Goal: Feedback & Contribution: Submit feedback/report problem

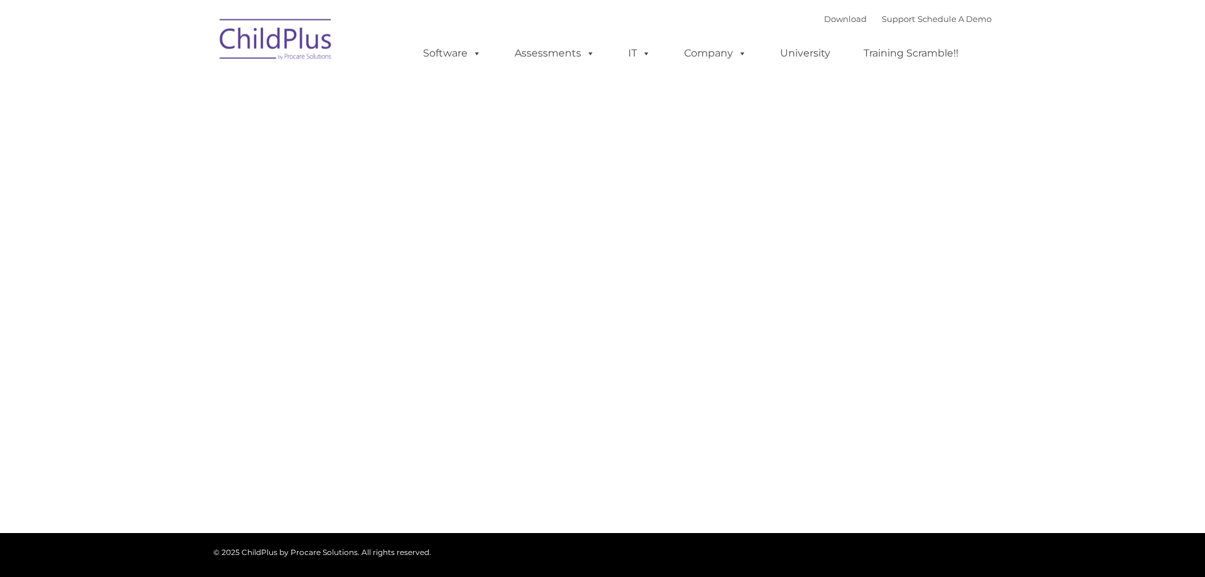
type input ""
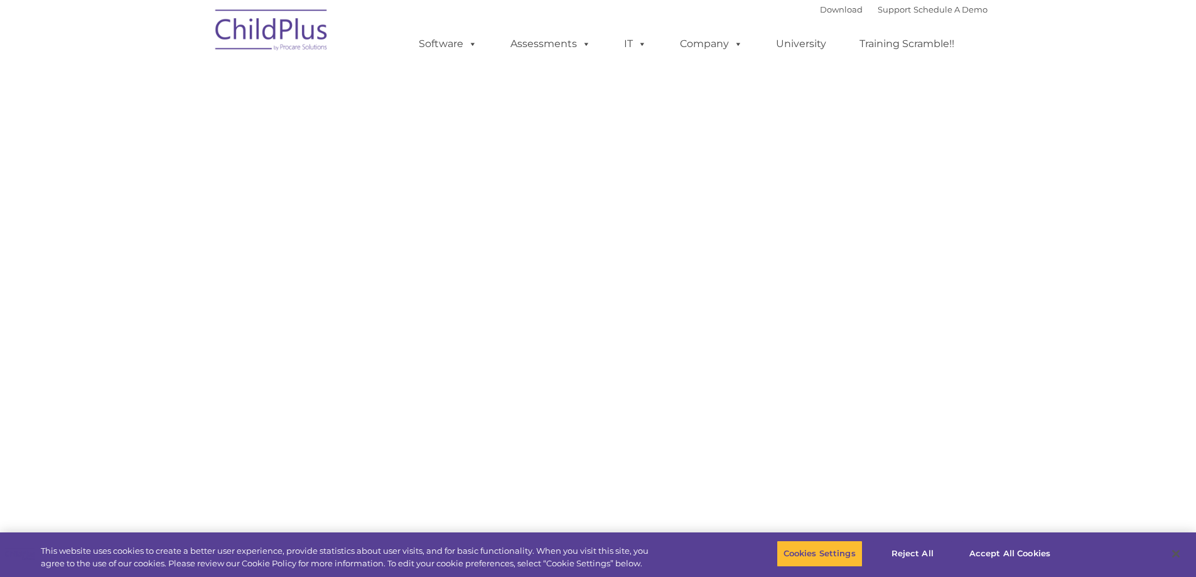
select select "MEDIUM"
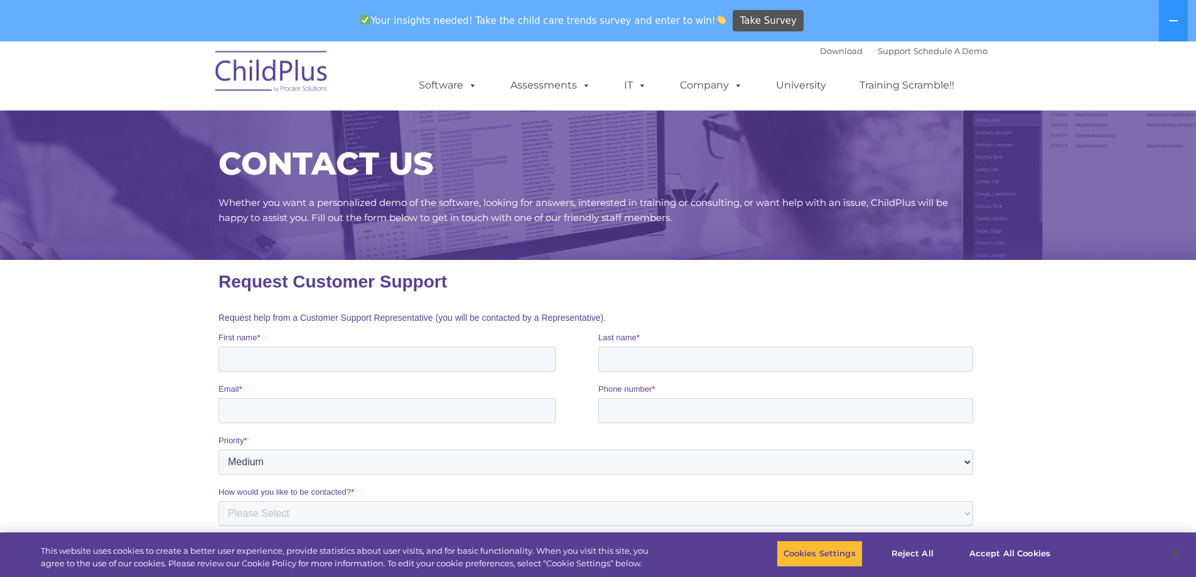
click at [298, 350] on input "First name *" at bounding box center [386, 359] width 337 height 25
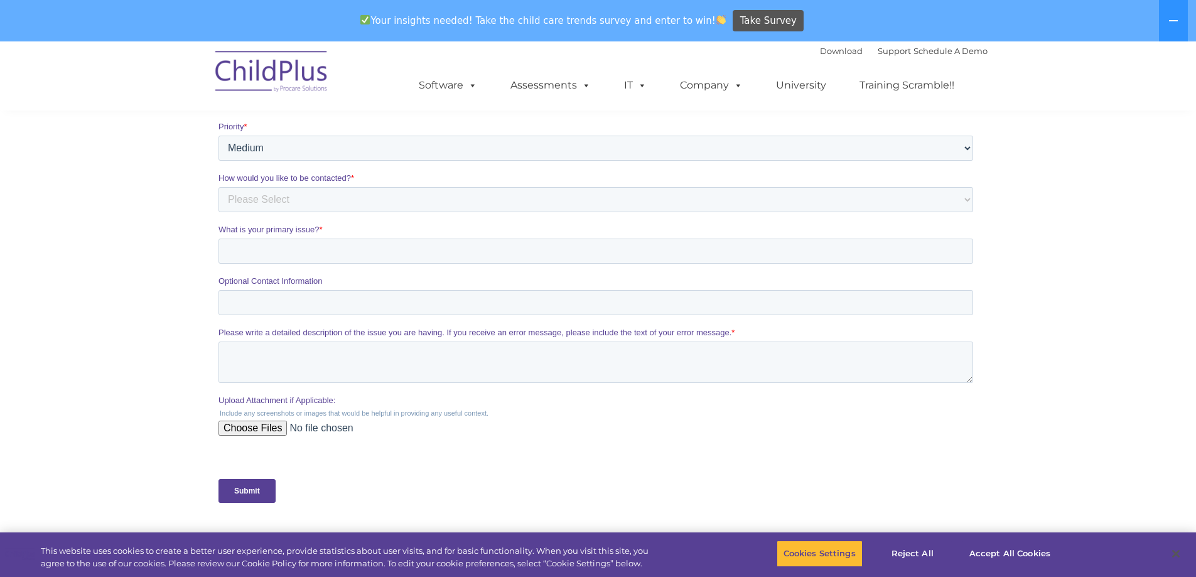
scroll to position [63, 0]
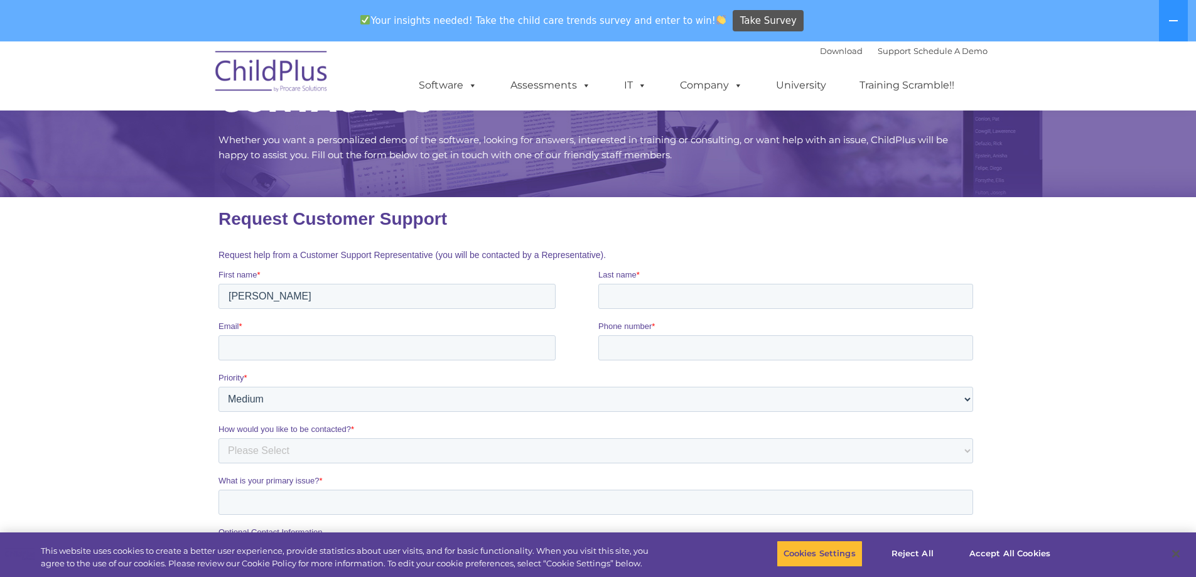
type input "[PERSON_NAME]"
type input "m"
type input "Matadin"
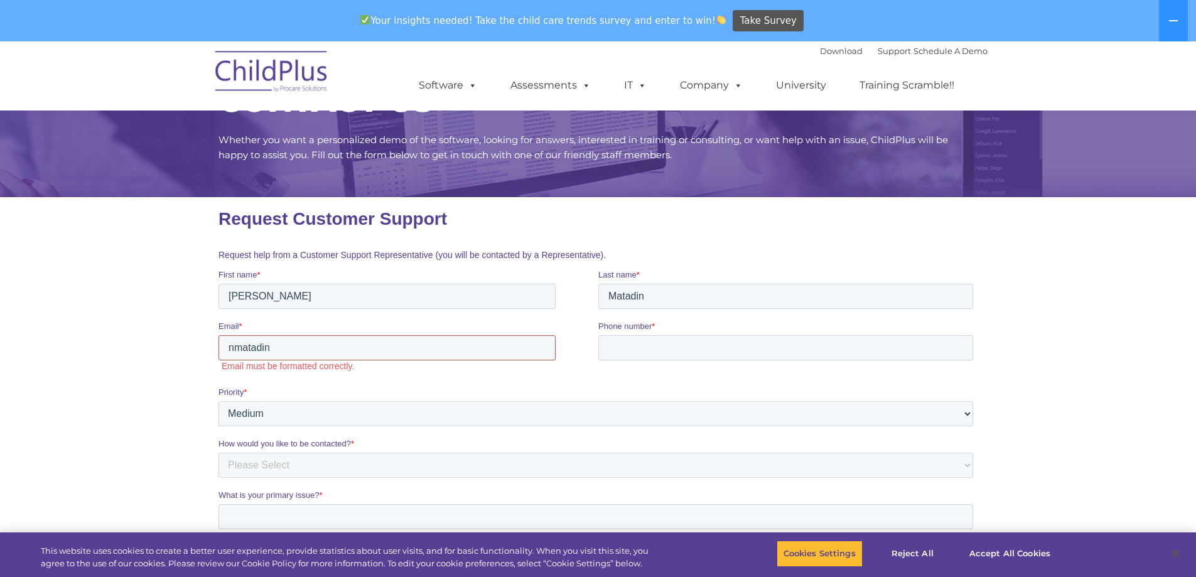
type input "[EMAIL_ADDRESS][DOMAIN_NAME]"
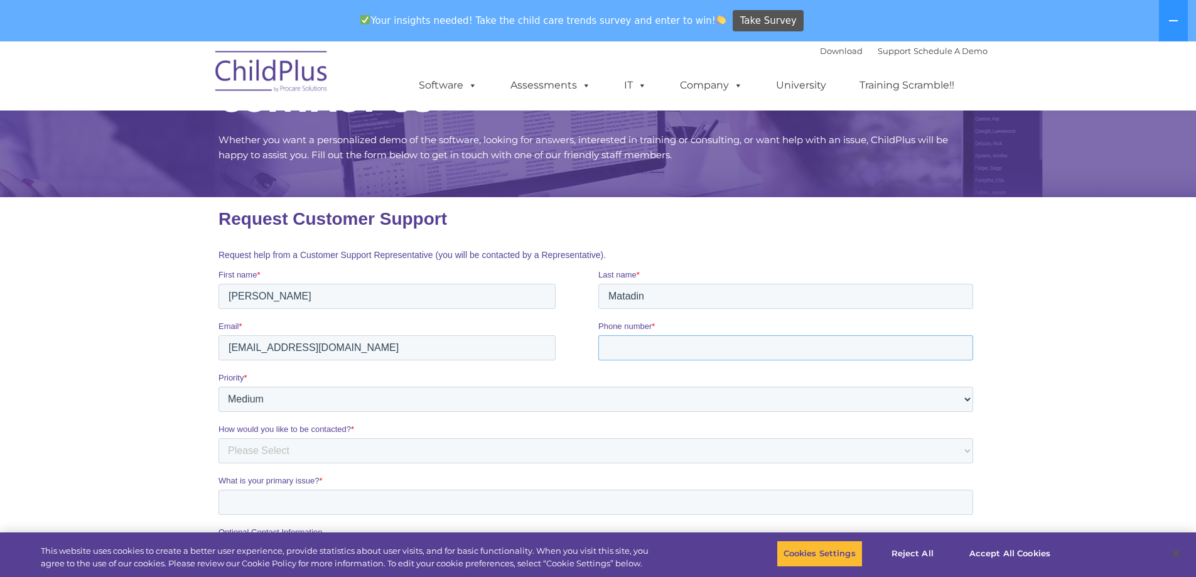
click at [639, 348] on input "Phone number *" at bounding box center [785, 347] width 375 height 25
type input "[PHONE_NUMBER]"
click at [328, 409] on select "Please Select Low Medium High" at bounding box center [595, 399] width 755 height 25
select select "HIGH"
click at [218, 387] on select "Please Select Low Medium High" at bounding box center [595, 399] width 755 height 25
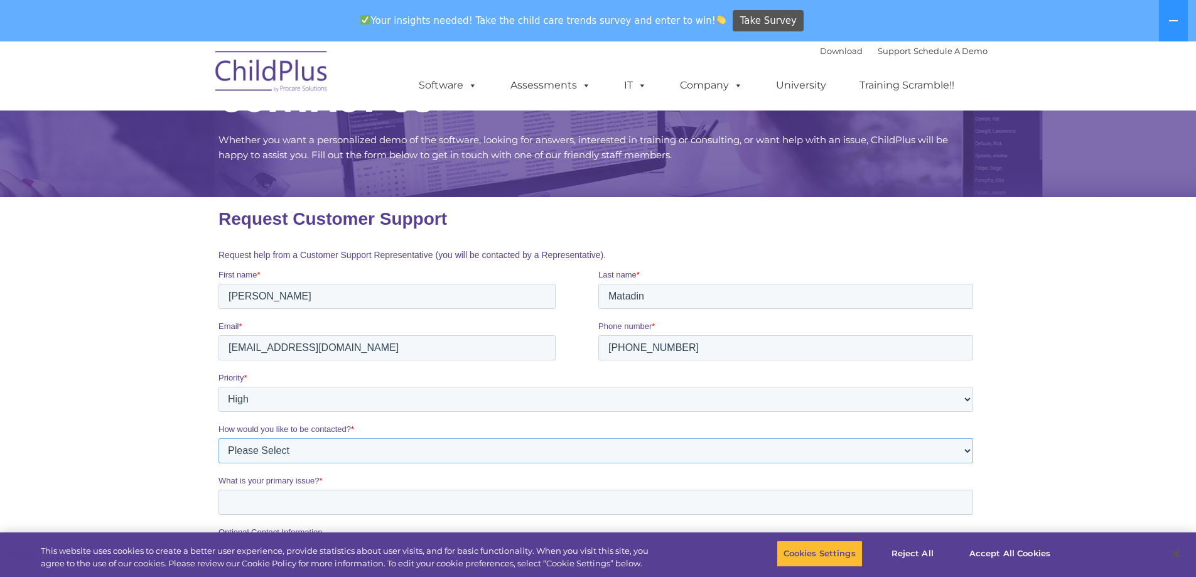
click at [285, 457] on select "Please Select Phone Email" at bounding box center [595, 450] width 755 height 25
select select "Phone"
click at [218, 438] on select "Please Select Phone Email" at bounding box center [595, 450] width 755 height 25
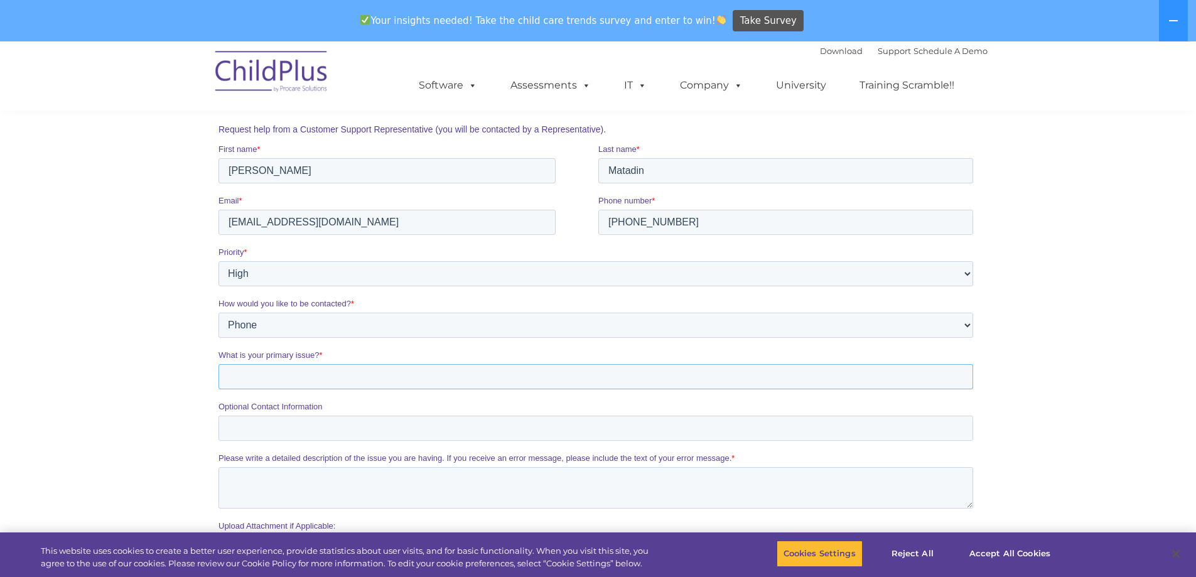
click at [282, 375] on input "What is your primary issue? *" at bounding box center [595, 376] width 755 height 25
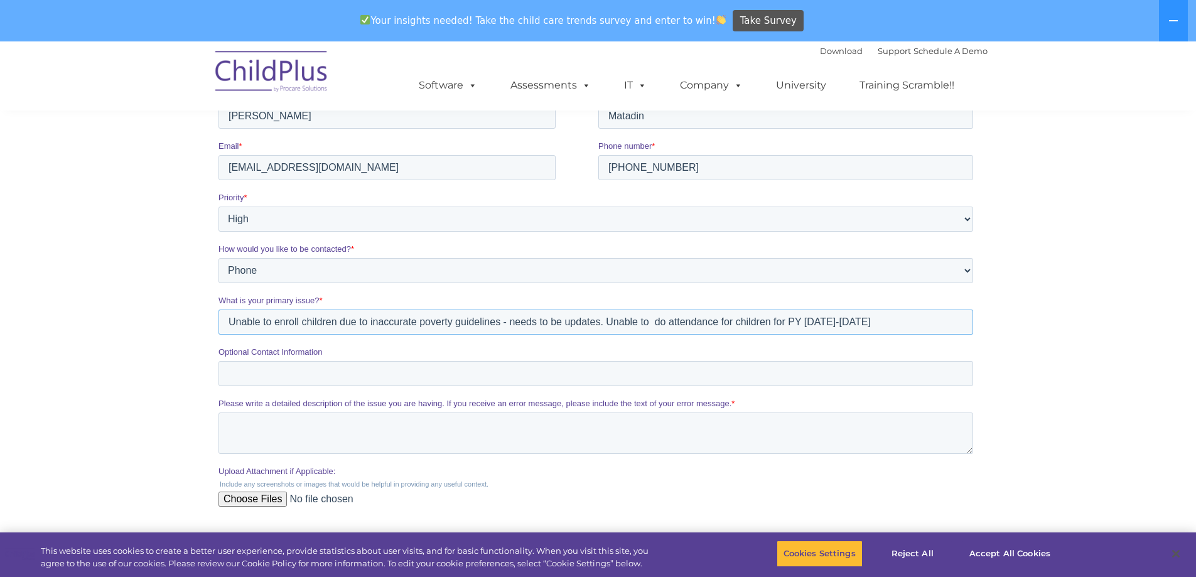
scroll to position [314, 0]
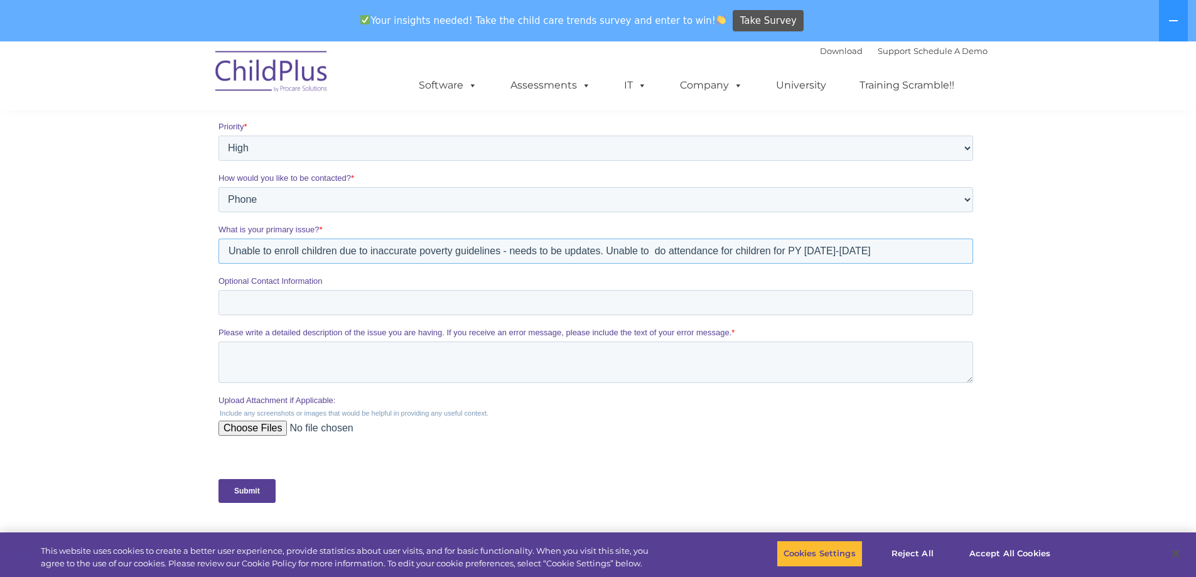
type input "Unable to enroll children due to inaccurate poverty guidelines - needs to be up…"
click at [288, 304] on input "Optional Contact Information" at bounding box center [595, 302] width 755 height 25
type input "7188206302"
click at [282, 363] on textarea "Please write a detailed description of the issue you are having. If you receive…" at bounding box center [595, 361] width 755 height 41
click at [266, 493] on input "Submit" at bounding box center [246, 491] width 57 height 24
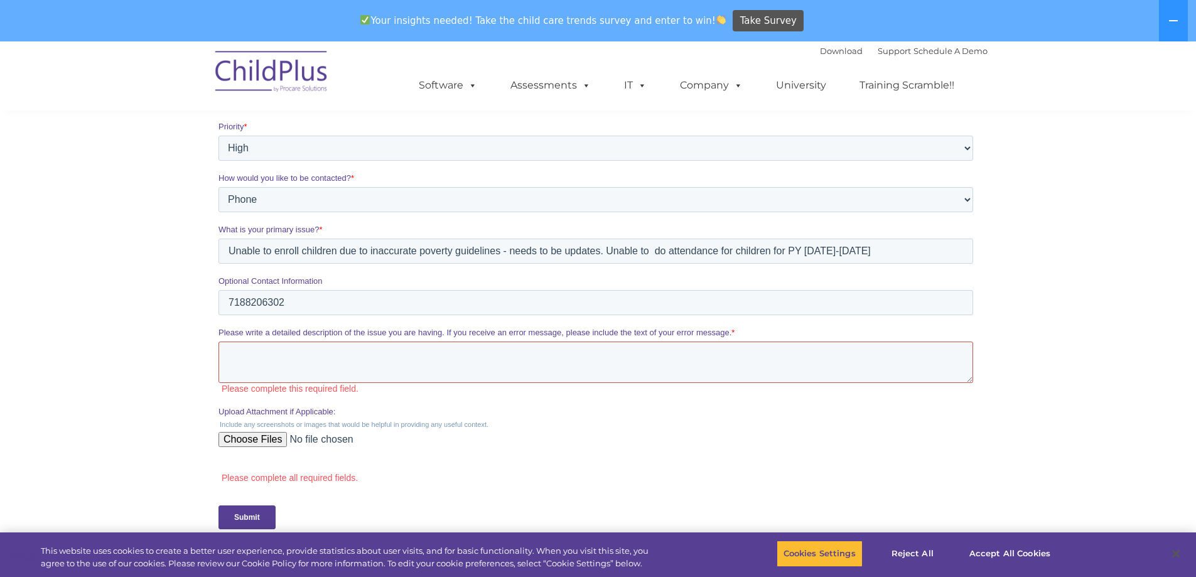
click at [297, 368] on textarea "Please write a detailed description of the issue you are having. If you receive…" at bounding box center [595, 361] width 755 height 41
drag, startPoint x: 885, startPoint y: 253, endPoint x: 191, endPoint y: 218, distance: 695.2
click at [218, 218] on html "Request Customer Support Request help from a Customer Support Representative (y…" at bounding box center [598, 248] width 760 height 605
click at [333, 355] on textarea "Please write a detailed description of the issue you are having. If you receive…" at bounding box center [595, 361] width 755 height 41
paste textarea "Unable to enroll children due to inaccurate poverty guidelines - needs to be up…"
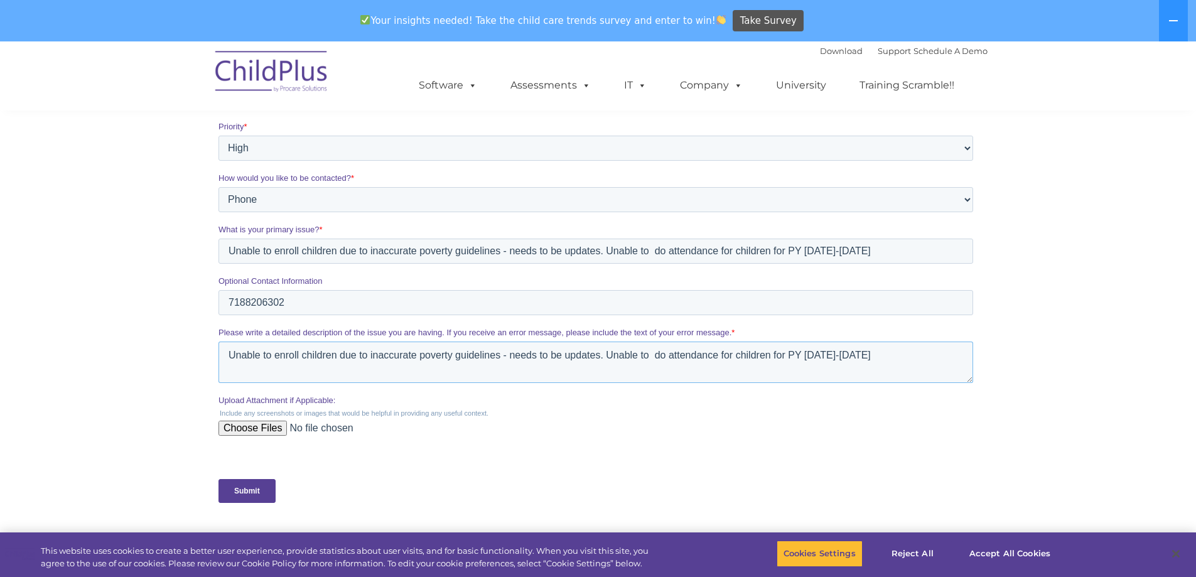
click at [502, 361] on textarea "Unable to enroll children due to inaccurate poverty guidelines - needs to be up…" at bounding box center [595, 361] width 755 height 41
type textarea "Unable to enroll children due to inaccurate poverty guidelines. The system is s…"
drag, startPoint x: 892, startPoint y: 250, endPoint x: -1, endPoint y: 182, distance: 895.3
click at [218, 182] on html "Request Customer Support Request help from a Customer Support Representative (y…" at bounding box center [598, 235] width 760 height 579
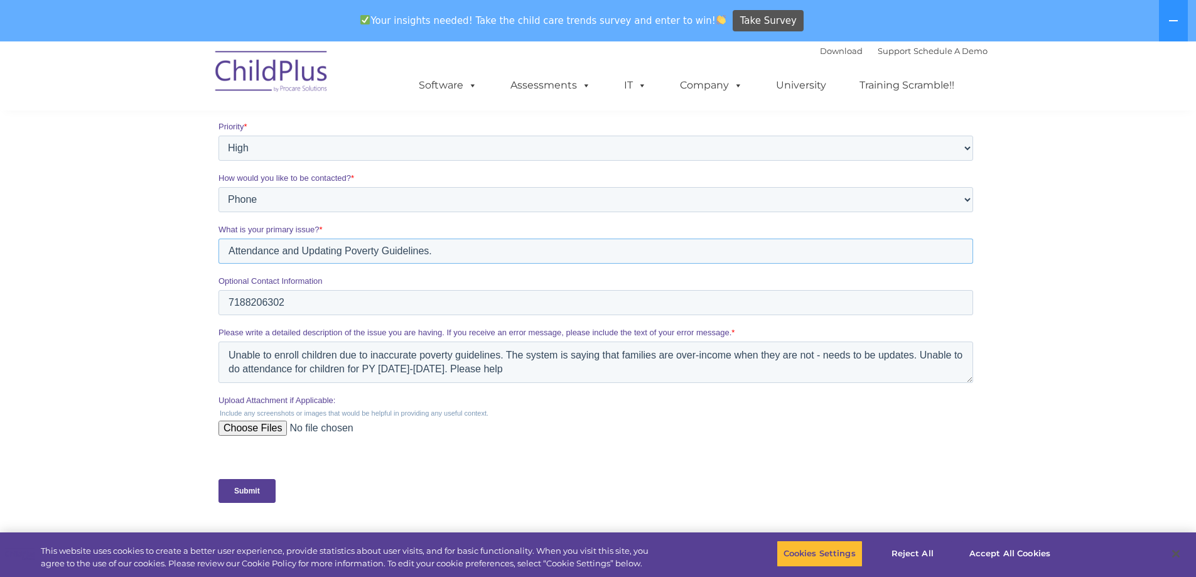
type input "Attendance and Updating Poverty Guidelines."
click at [239, 500] on input "Submit" at bounding box center [246, 491] width 57 height 24
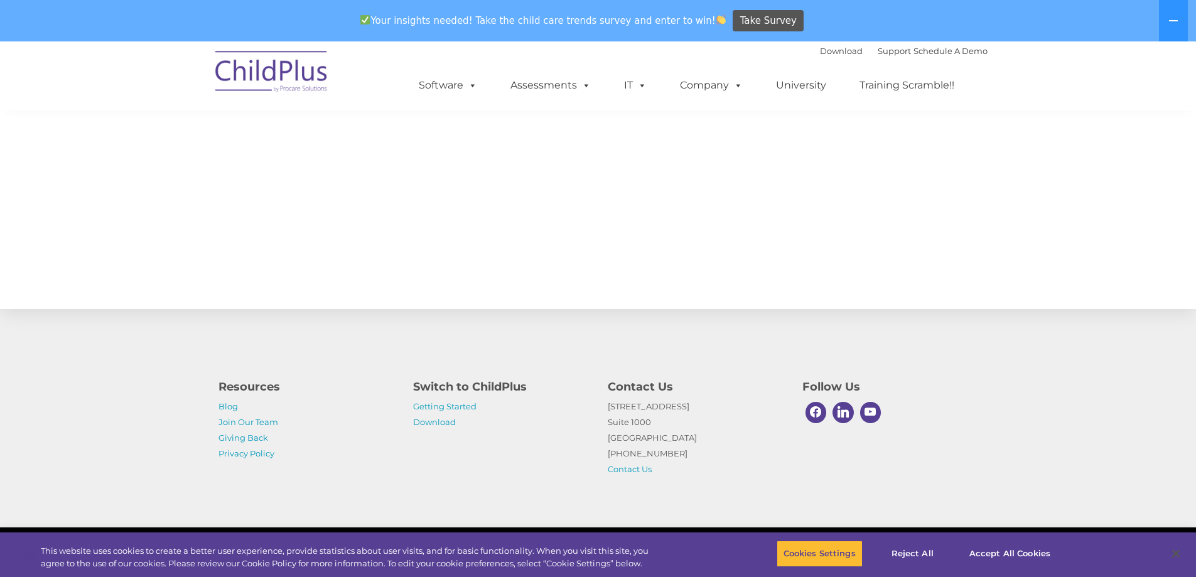
click at [873, 45] on div "Download Support | Schedule A Demo " at bounding box center [904, 50] width 168 height 19
click at [873, 56] on div "Download Support | Schedule A Demo " at bounding box center [904, 50] width 168 height 19
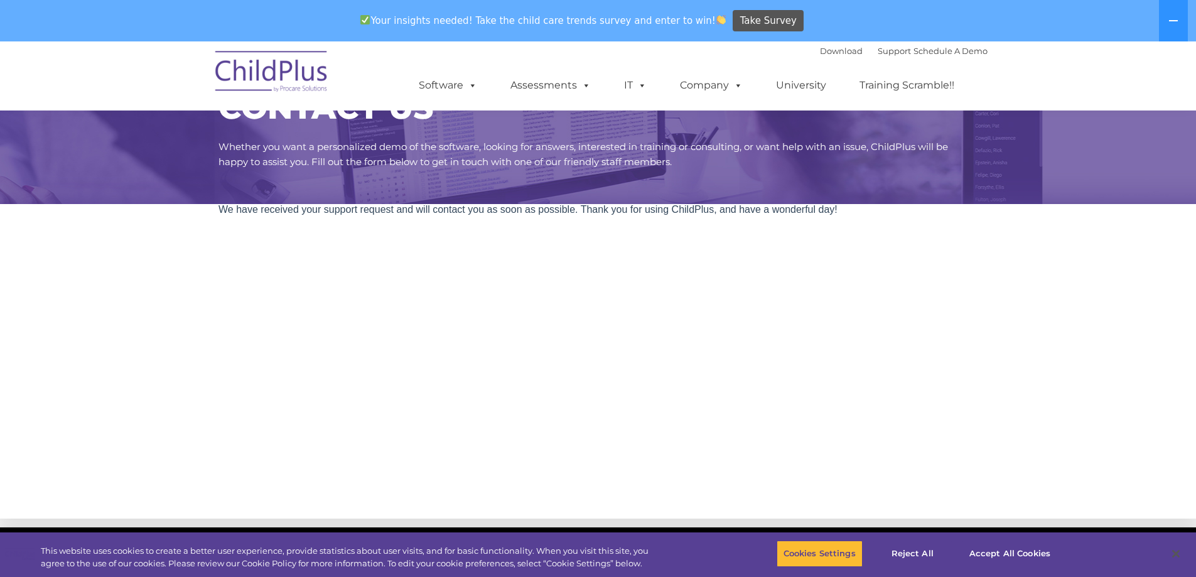
scroll to position [0, 0]
